Goal: Book appointment/travel/reservation

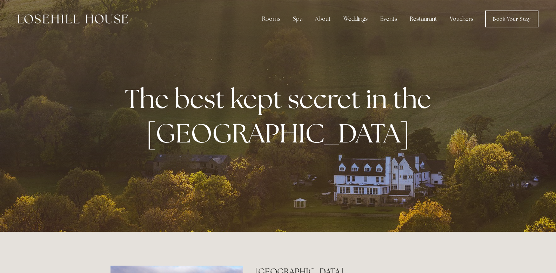
click at [373, 170] on div "The best kept secret in the [GEOGRAPHIC_DATA]" at bounding box center [277, 116] width 335 height 110
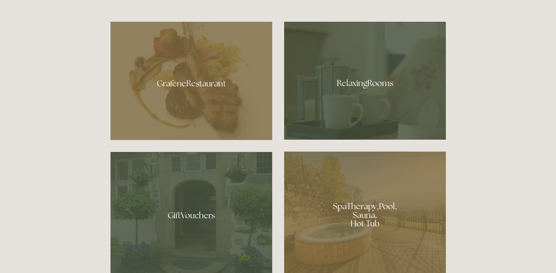
scroll to position [421, 0]
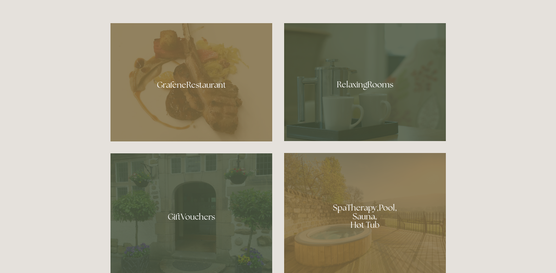
click at [346, 98] on div at bounding box center [365, 82] width 162 height 118
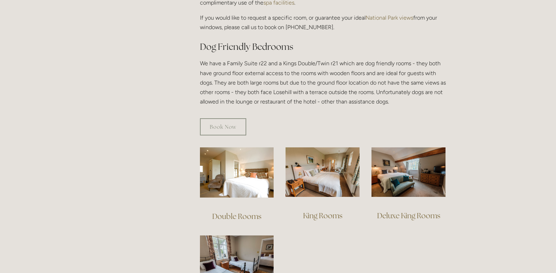
scroll to position [367, 0]
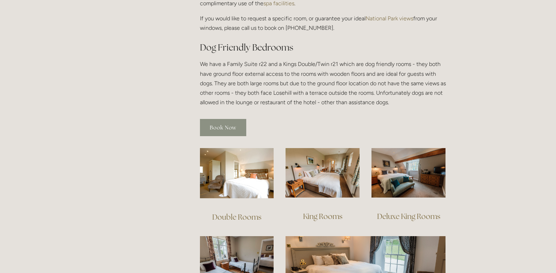
click at [225, 120] on link "Book Now" at bounding box center [223, 127] width 46 height 17
